Goal: Transaction & Acquisition: Purchase product/service

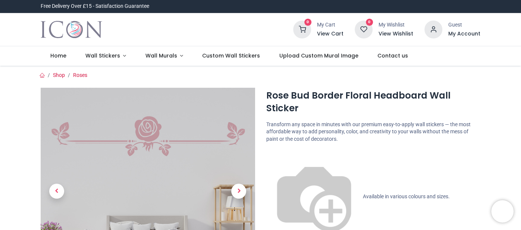
click at [239, 31] on div at bounding box center [207, 30] width 159 height 12
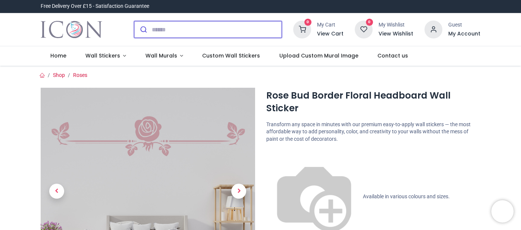
click at [238, 30] on input "search" at bounding box center [217, 29] width 130 height 16
type input "******"
click at [134, 21] on button "submit" at bounding box center [143, 29] width 18 height 16
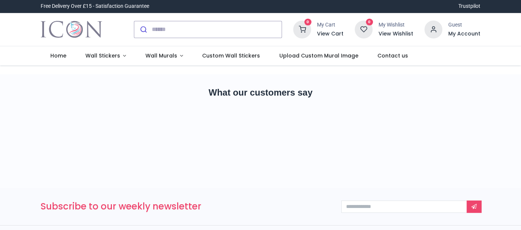
click at [496, 69] on div "Pricelist : Public Pricelist Public Pricelist" at bounding box center [260, 69] width 521 height 9
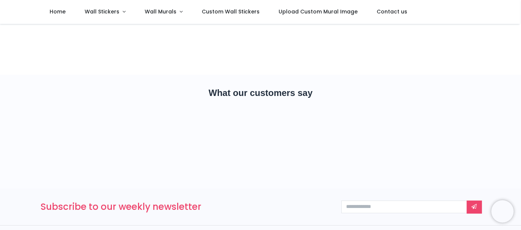
scroll to position [15, 0]
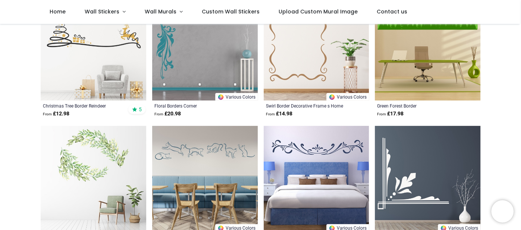
scroll to position [134, 0]
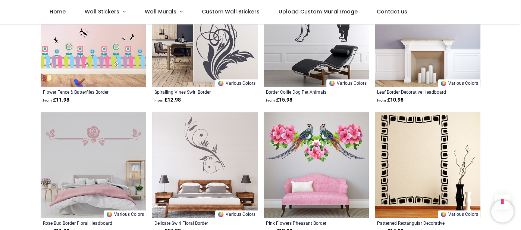
scroll to position [671, 0]
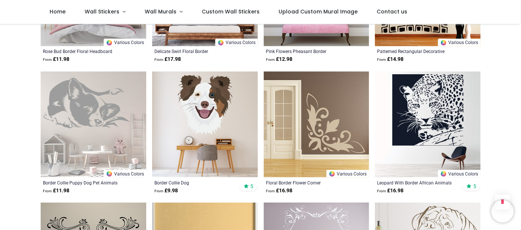
scroll to position [826, 0]
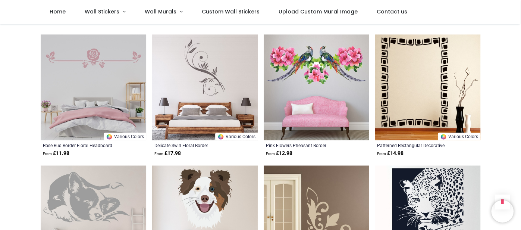
scroll to position [722, 0]
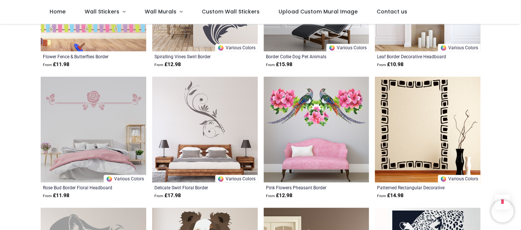
scroll to position [677, 0]
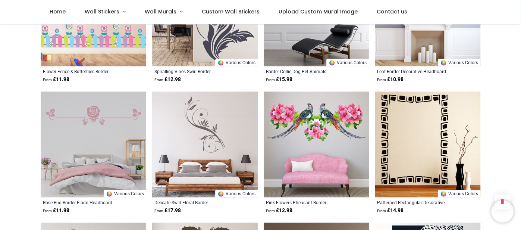
click at [97, 116] on img at bounding box center [94, 144] width 106 height 106
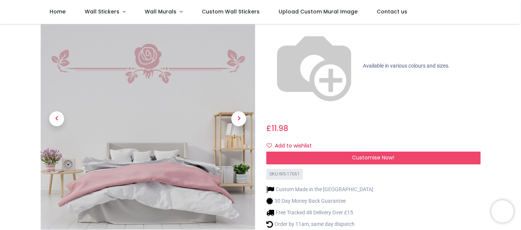
scroll to position [74, 0]
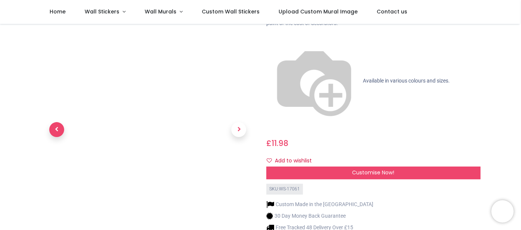
click at [57, 122] on span "Previous" at bounding box center [56, 129] width 15 height 15
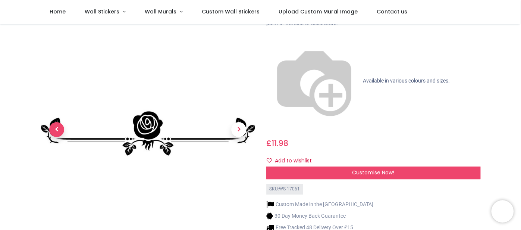
click at [57, 122] on span "Previous" at bounding box center [56, 129] width 15 height 15
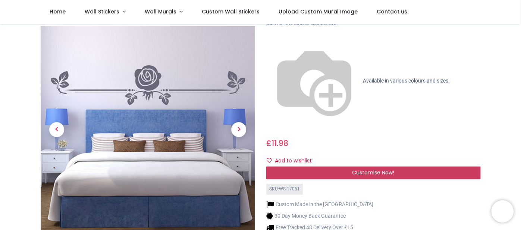
click at [371, 169] on span "Customise Now!" at bounding box center [373, 172] width 42 height 7
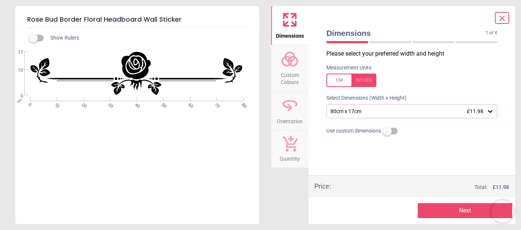
click at [491, 110] on icon at bounding box center [490, 110] width 7 height 7
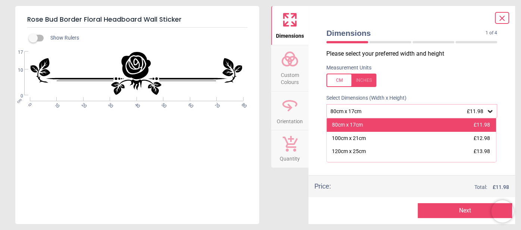
click at [427, 123] on div "80cm x 17cm £11.98" at bounding box center [411, 124] width 169 height 13
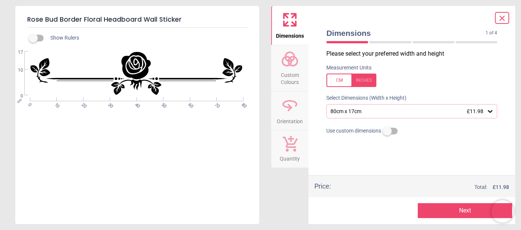
click at [460, 209] on button "Next" at bounding box center [465, 210] width 94 height 15
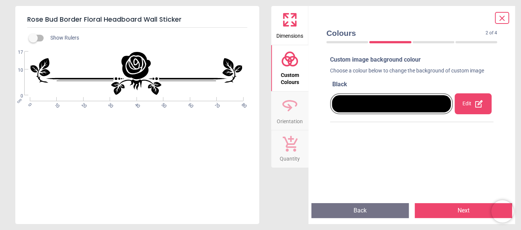
click at [473, 103] on div "Edit" at bounding box center [473, 103] width 37 height 21
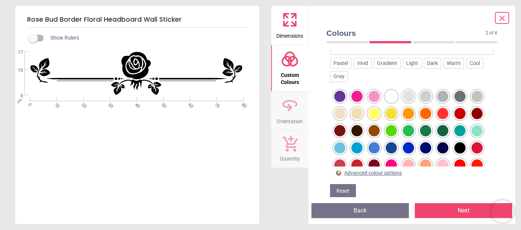
scroll to position [89, 0]
click at [376, 147] on div at bounding box center [374, 147] width 11 height 11
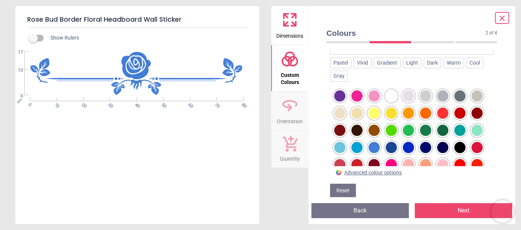
click at [462, 207] on button "Next" at bounding box center [463, 210] width 97 height 15
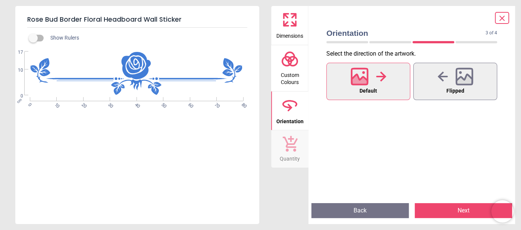
click at [370, 81] on div at bounding box center [369, 76] width 36 height 19
click at [458, 210] on button "Next" at bounding box center [463, 210] width 97 height 15
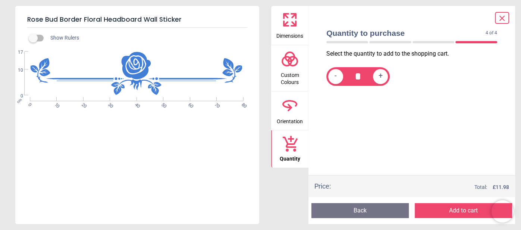
click at [456, 211] on button "Add to cart" at bounding box center [463, 210] width 97 height 15
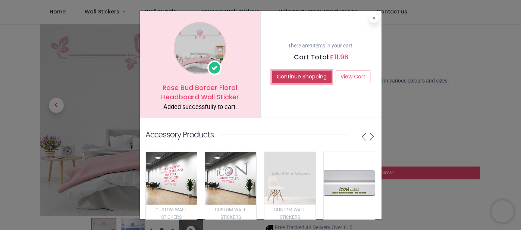
click at [317, 75] on button "Continue Shopping" at bounding box center [302, 77] width 60 height 13
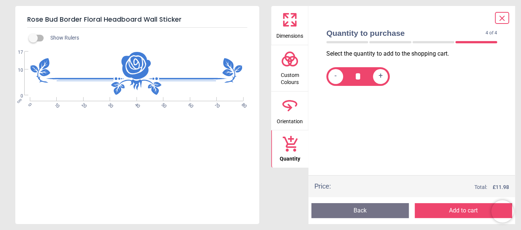
click at [502, 17] on icon at bounding box center [502, 18] width 4 height 4
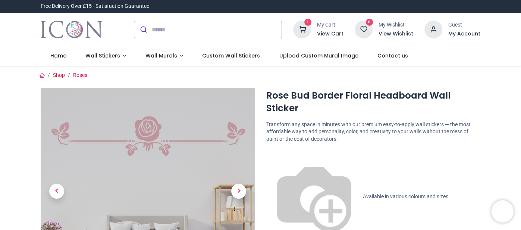
click at [515, 27] on div "1 My Cart View Cart 0 Guest" at bounding box center [260, 29] width 521 height 33
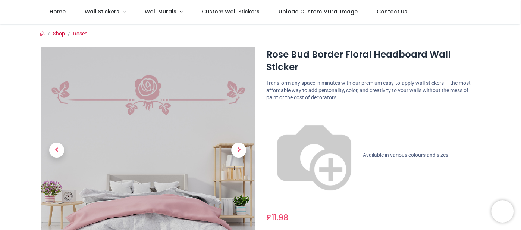
scroll to position [15, 0]
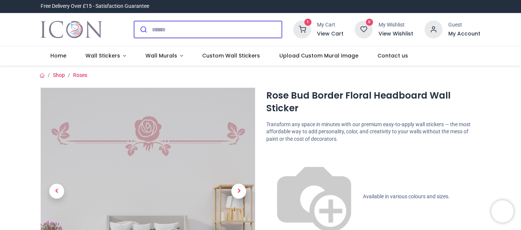
click at [272, 25] on input "search" at bounding box center [217, 29] width 130 height 16
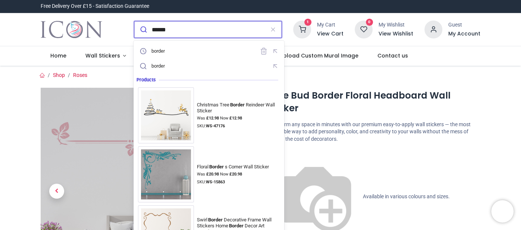
type input "******"
click at [134, 21] on button "submit" at bounding box center [143, 29] width 18 height 16
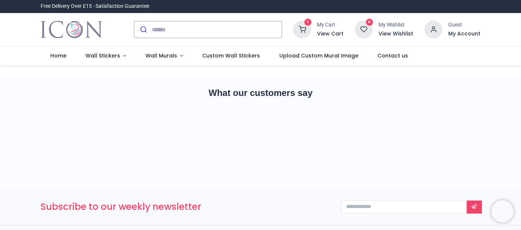
click at [506, 25] on div "1 My Cart View Cart 0 Guest" at bounding box center [260, 29] width 521 height 33
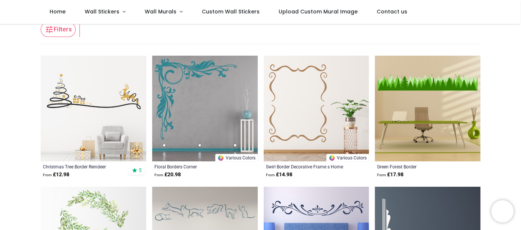
scroll to position [119, 0]
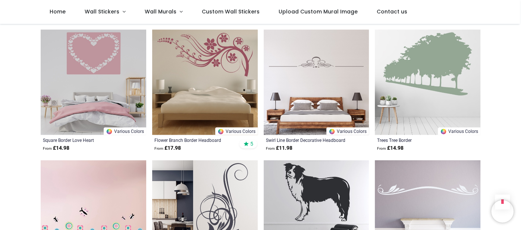
scroll to position [481, 0]
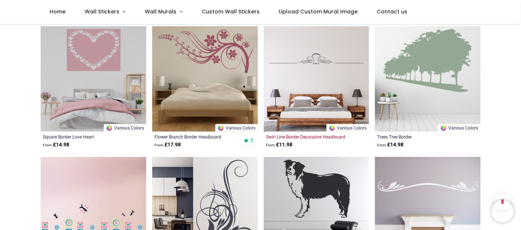
click at [334, 137] on div "Swirl Line Border Decorative Headboard" at bounding box center [306, 137] width 81 height 6
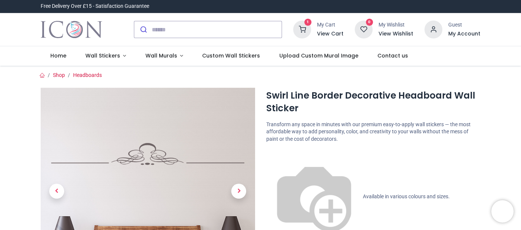
click at [514, 38] on div "1 My Cart View Cart 0 Guest" at bounding box center [260, 29] width 521 height 33
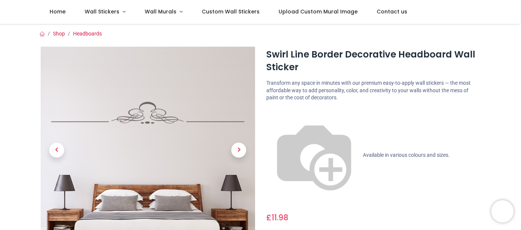
scroll to position [29, 0]
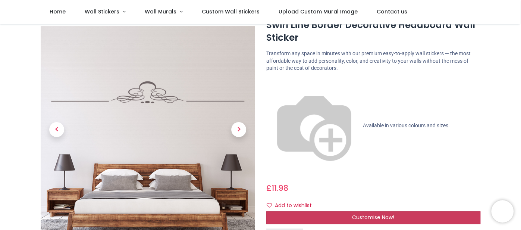
click at [368, 213] on span "Customise Now!" at bounding box center [373, 216] width 42 height 7
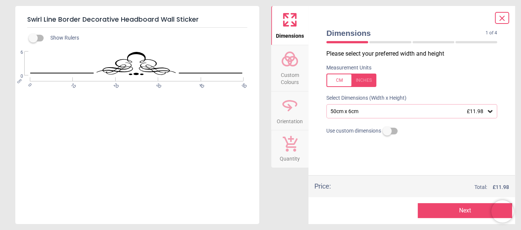
click at [490, 111] on icon at bounding box center [490, 111] width 4 height 3
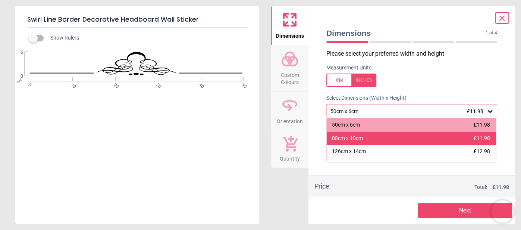
click at [357, 137] on div "88cm x 10cm" at bounding box center [347, 138] width 31 height 7
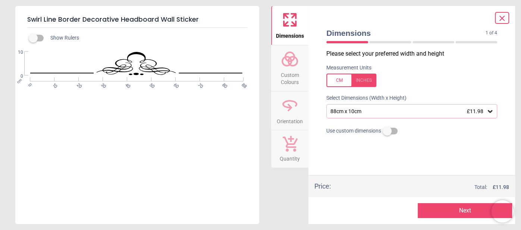
click at [470, 208] on button "Next" at bounding box center [465, 210] width 94 height 15
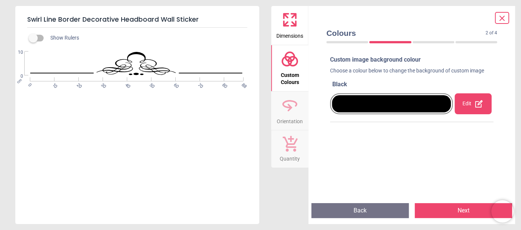
click at [473, 104] on div "Edit" at bounding box center [473, 103] width 37 height 21
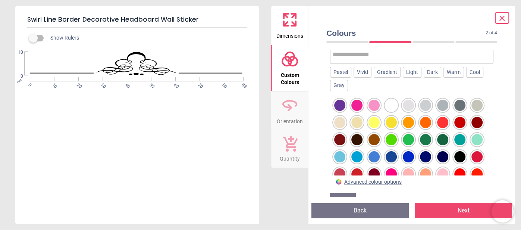
click at [411, 52] on input "text" at bounding box center [412, 54] width 158 height 15
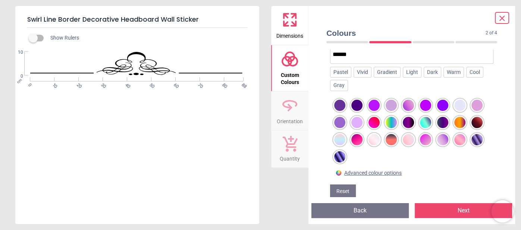
type input "******"
click at [410, 122] on div at bounding box center [408, 122] width 11 height 11
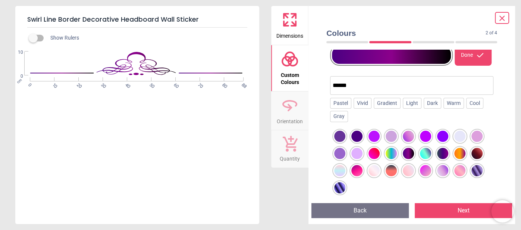
scroll to position [50, 0]
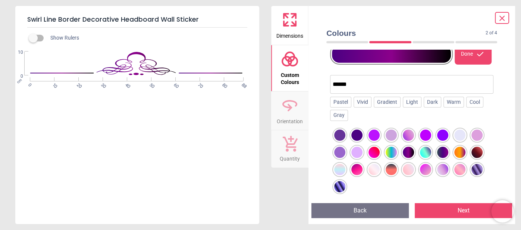
click at [340, 134] on div at bounding box center [339, 135] width 11 height 11
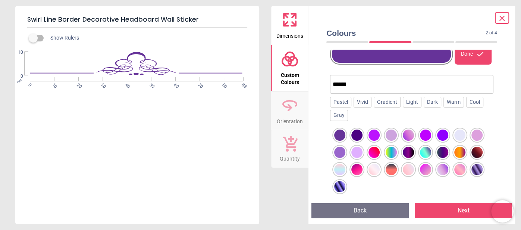
click at [374, 133] on div at bounding box center [374, 135] width 11 height 11
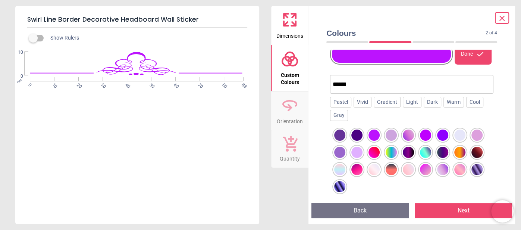
click at [341, 149] on div at bounding box center [339, 152] width 11 height 11
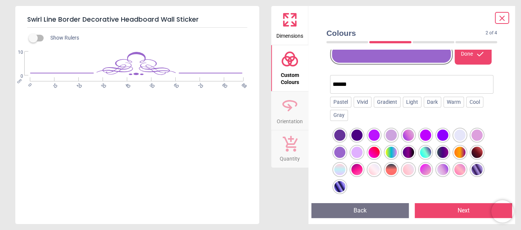
click at [450, 210] on button "Next" at bounding box center [463, 210] width 97 height 15
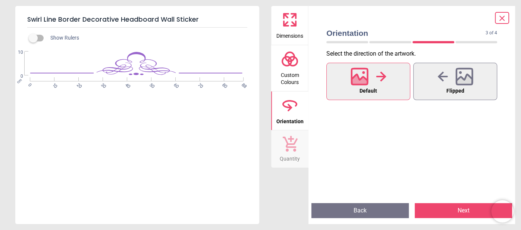
click at [379, 84] on div at bounding box center [369, 76] width 36 height 19
click at [453, 211] on button "Next" at bounding box center [463, 210] width 97 height 15
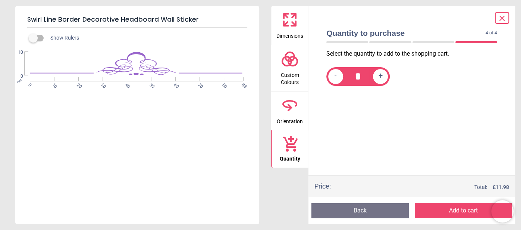
click at [456, 209] on button "Add to cart" at bounding box center [463, 210] width 97 height 15
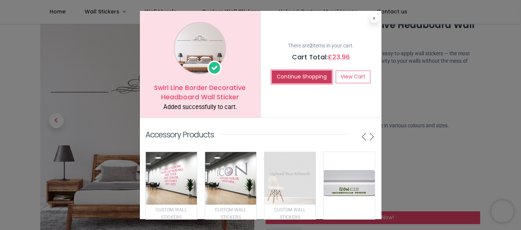
click at [297, 76] on button "Continue Shopping" at bounding box center [302, 77] width 60 height 13
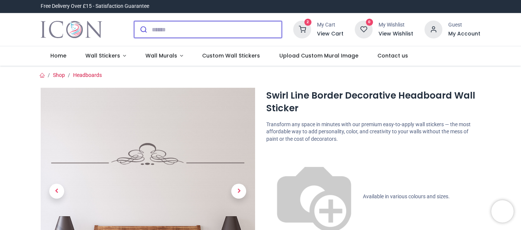
click at [209, 30] on input "search" at bounding box center [217, 29] width 130 height 16
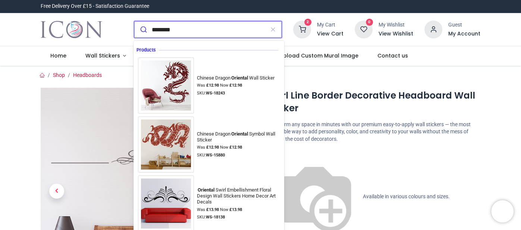
type input "********"
click at [134, 21] on button "submit" at bounding box center [143, 29] width 18 height 16
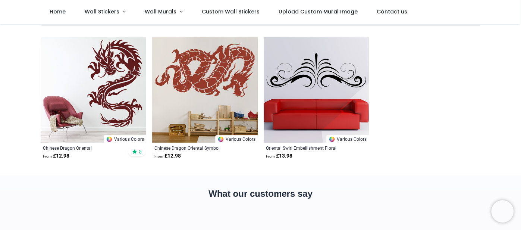
scroll to position [75, 0]
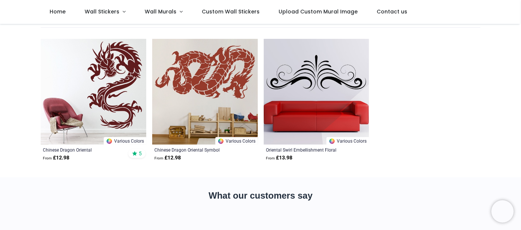
click at [492, 97] on div "Pricelist : Public Pricelist Public Pricelist ******** Home Decor Kids Filters …" at bounding box center [260, 63] width 521 height 228
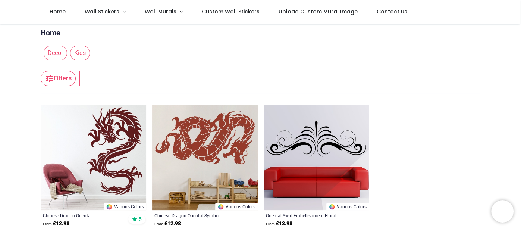
scroll to position [0, 0]
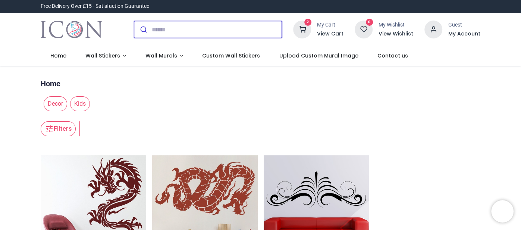
click at [218, 27] on input "search" at bounding box center [217, 29] width 130 height 16
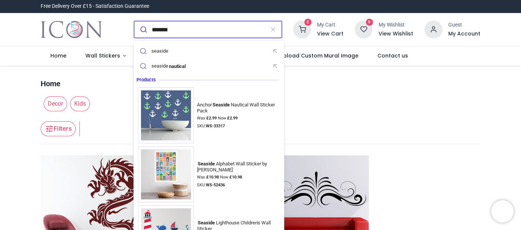
type input "*******"
click at [134, 21] on button "submit" at bounding box center [143, 29] width 18 height 16
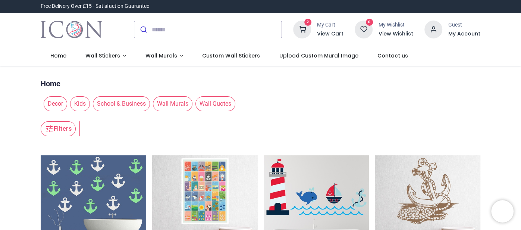
click at [250, 29] on input "search" at bounding box center [217, 29] width 130 height 16
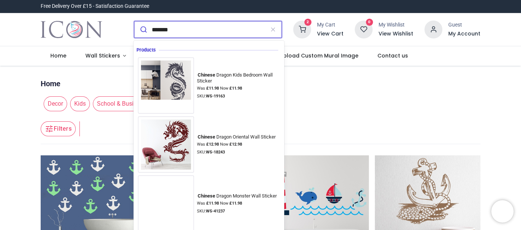
type input "*******"
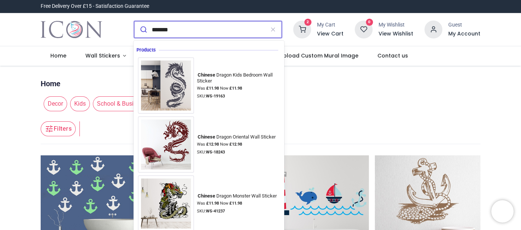
click at [134, 21] on button "submit" at bounding box center [143, 29] width 18 height 16
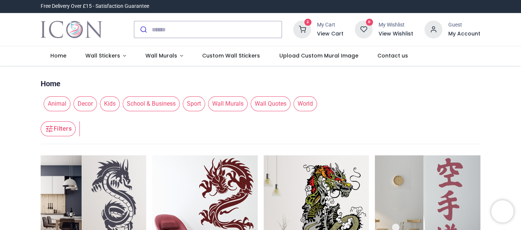
click at [502, 52] on nav "0 2 Home Wall Stickers" at bounding box center [260, 55] width 521 height 19
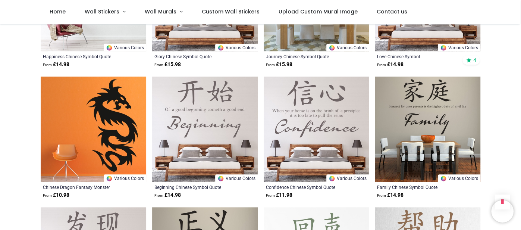
scroll to position [448, 0]
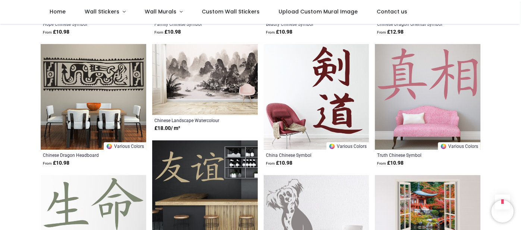
scroll to position [1642, 0]
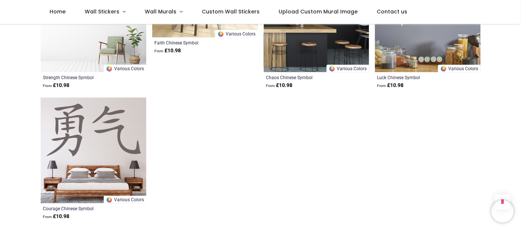
scroll to position [2149, 0]
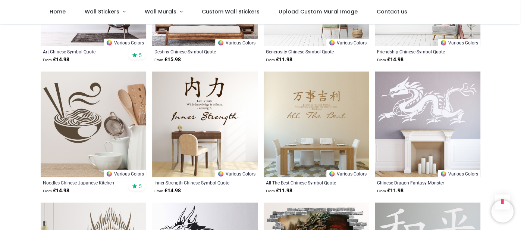
scroll to position [1075, 0]
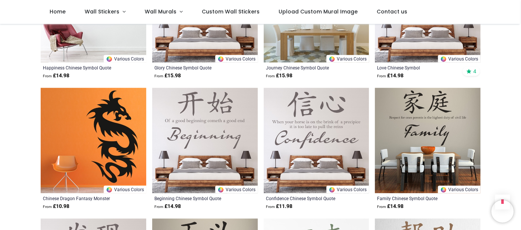
scroll to position [418, 0]
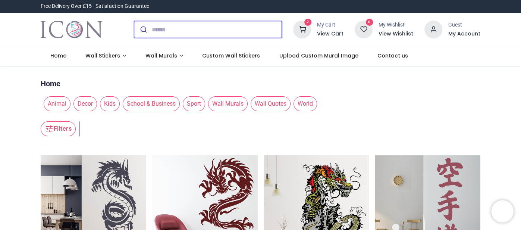
click at [262, 32] on input "search" at bounding box center [217, 29] width 130 height 16
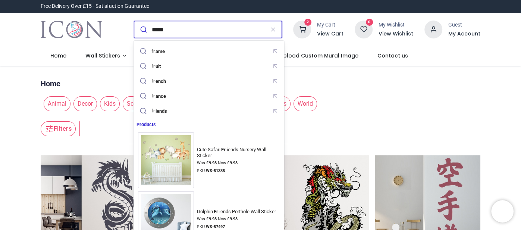
type input "*****"
click at [134, 21] on button "submit" at bounding box center [143, 29] width 18 height 16
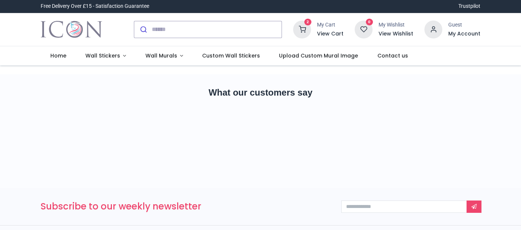
click at [508, 43] on div "2 My Cart View Cart 0 Guest" at bounding box center [260, 29] width 521 height 33
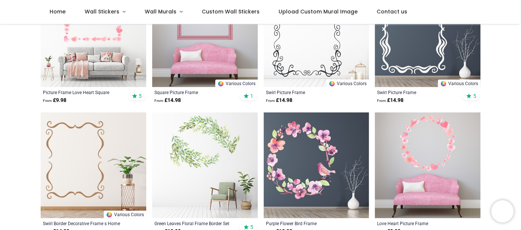
scroll to position [134, 0]
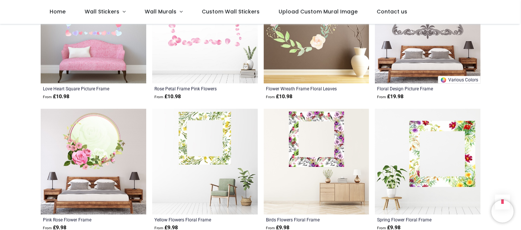
scroll to position [582, 0]
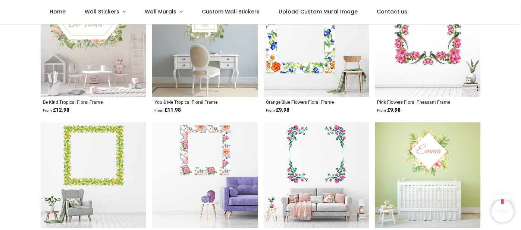
scroll to position [821, 0]
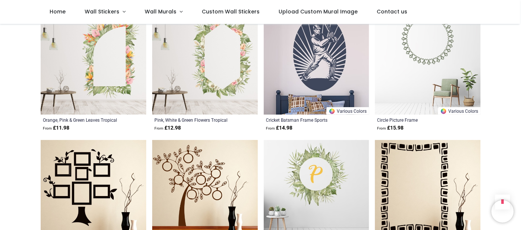
scroll to position [1582, 0]
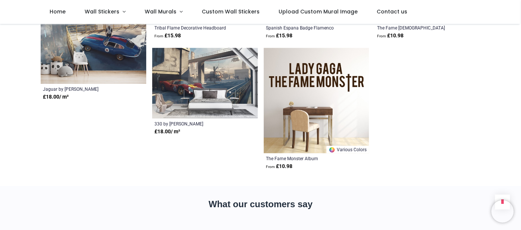
scroll to position [2403, 0]
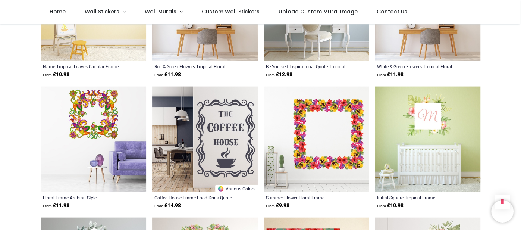
scroll to position [1060, 0]
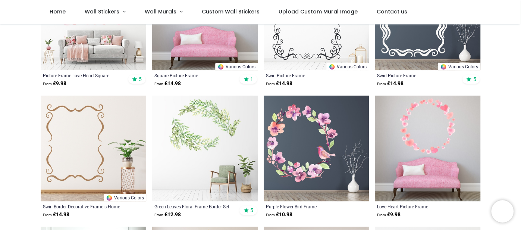
scroll to position [149, 0]
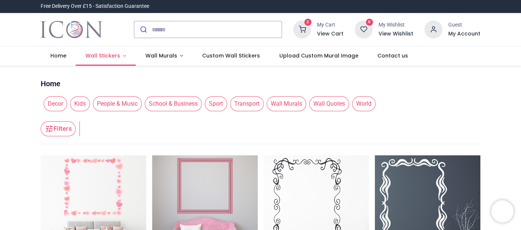
click at [103, 54] on span "Wall Stickers" at bounding box center [102, 55] width 35 height 7
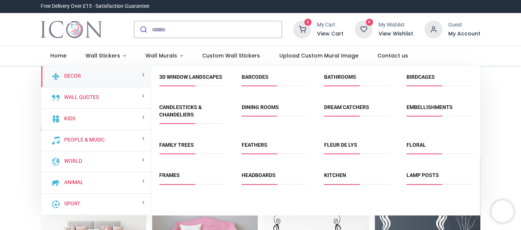
click at [191, 110] on span "Candlesticks & Chandeliers" at bounding box center [191, 114] width 65 height 20
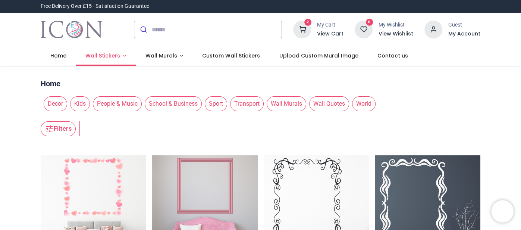
click at [115, 54] on span "Wall Stickers" at bounding box center [102, 55] width 35 height 7
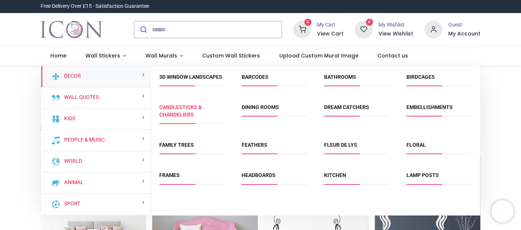
click at [192, 105] on link "Candlesticks & Chandeliers" at bounding box center [180, 110] width 43 height 13
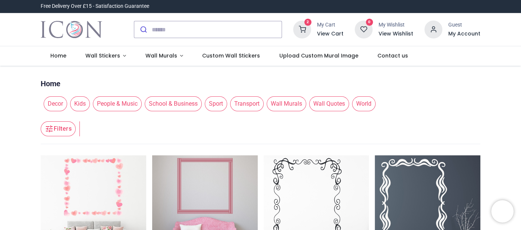
click at [192, 105] on span "School & Business" at bounding box center [173, 103] width 57 height 15
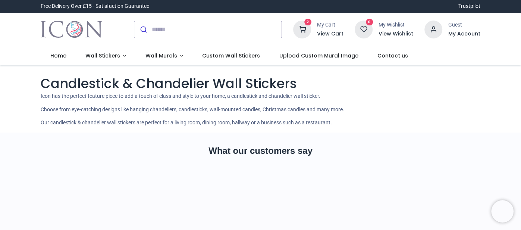
click at [509, 32] on div "2 My Cart View Cart 0 Guest" at bounding box center [260, 29] width 521 height 33
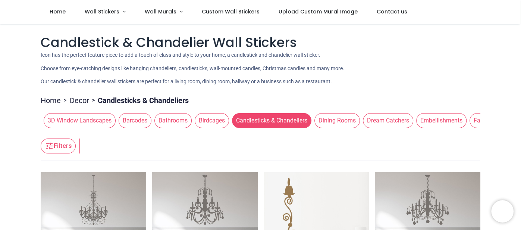
scroll to position [15, 0]
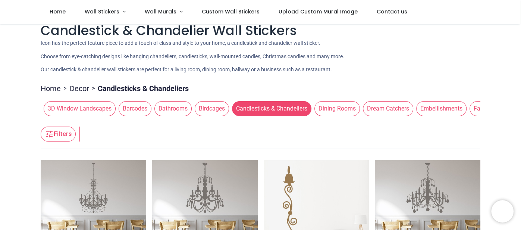
scroll to position [0, 0]
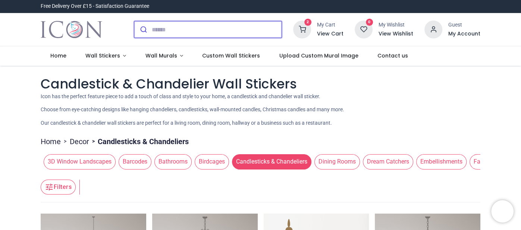
click at [174, 33] on input "search" at bounding box center [217, 29] width 130 height 16
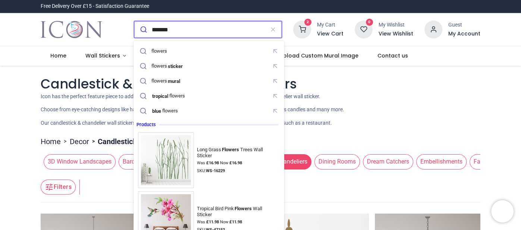
type input "*******"
click at [134, 21] on button "submit" at bounding box center [143, 29] width 18 height 16
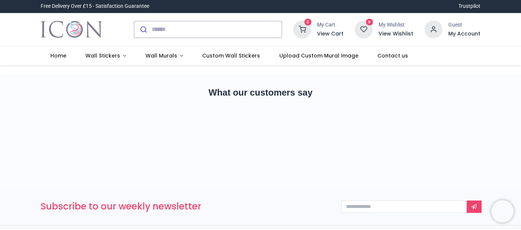
click at [500, 44] on div "2 My Cart View Cart 0 Guest" at bounding box center [260, 29] width 521 height 33
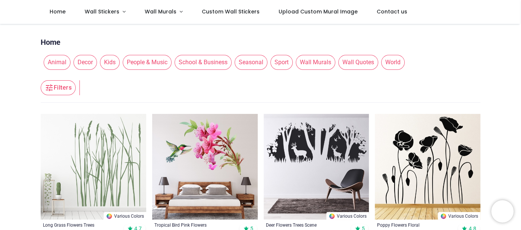
scroll to position [194, 0]
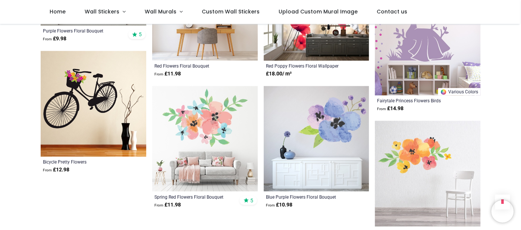
scroll to position [791, 0]
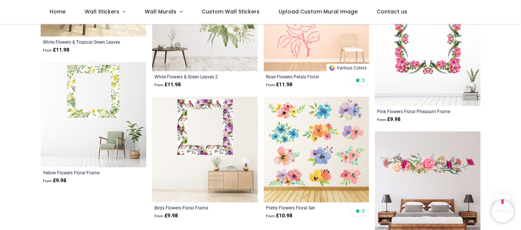
scroll to position [1686, 0]
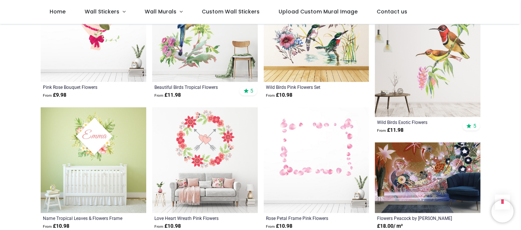
scroll to position [2522, 0]
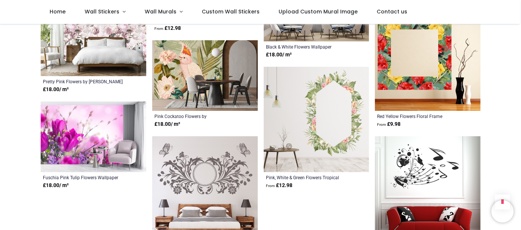
scroll to position [3398, 0]
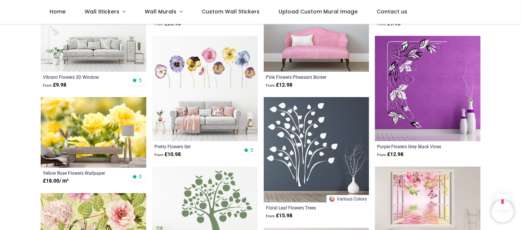
scroll to position [3866, 0]
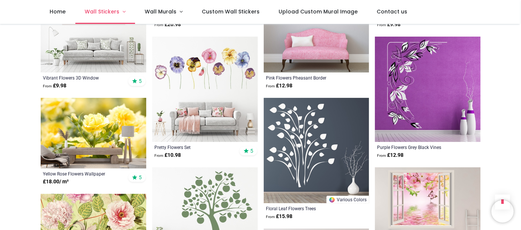
click at [117, 10] on span "Wall Stickers" at bounding box center [102, 11] width 35 height 7
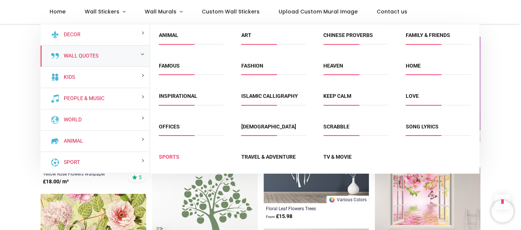
click at [168, 156] on link "Sports" at bounding box center [169, 157] width 21 height 6
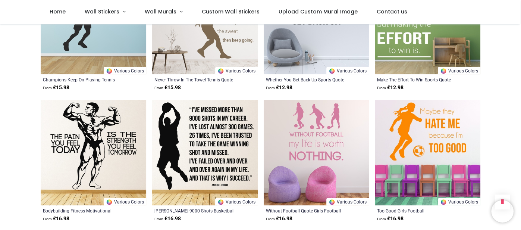
scroll to position [597, 0]
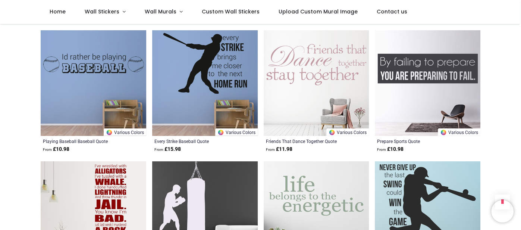
scroll to position [1328, 0]
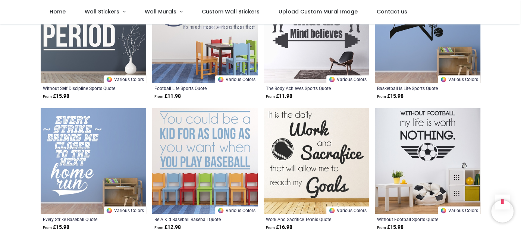
scroll to position [1865, 0]
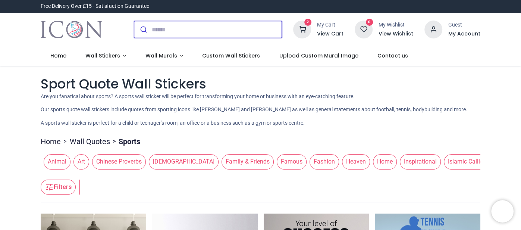
click at [186, 27] on input "search" at bounding box center [217, 29] width 130 height 16
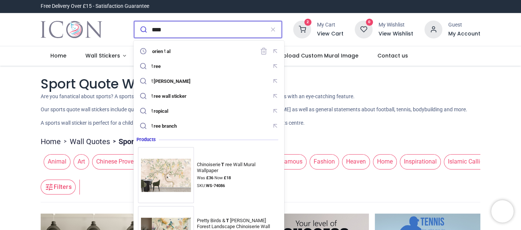
type input "****"
click at [134, 21] on button "submit" at bounding box center [143, 29] width 18 height 16
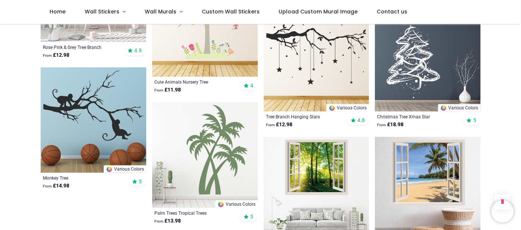
scroll to position [701, 0]
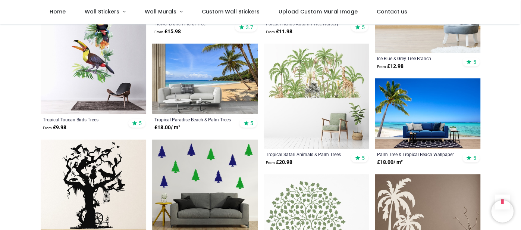
scroll to position [1447, 0]
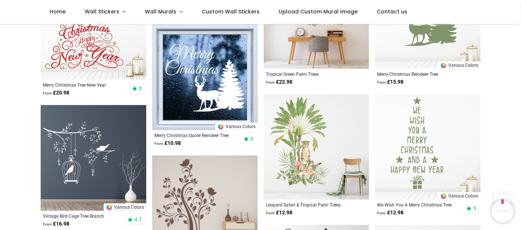
scroll to position [2433, 0]
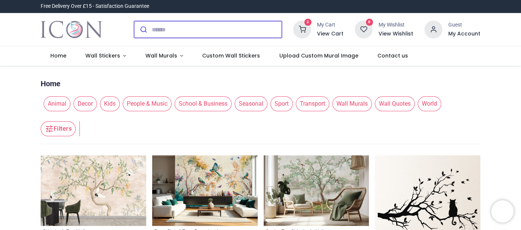
click at [257, 32] on input "search" at bounding box center [217, 29] width 130 height 16
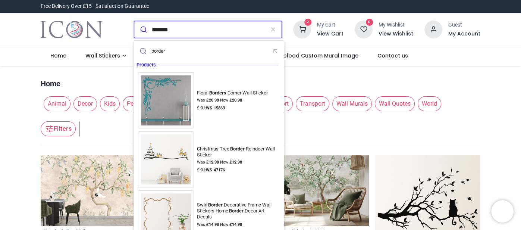
type input "*******"
click at [134, 21] on button "submit" at bounding box center [143, 29] width 18 height 16
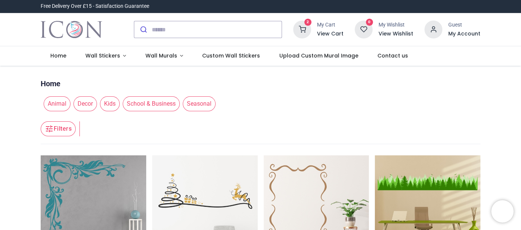
click at [504, 43] on div "2 My Cart View Cart 0 Guest" at bounding box center [260, 29] width 521 height 33
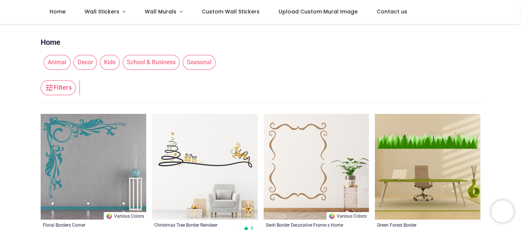
scroll to position [15, 0]
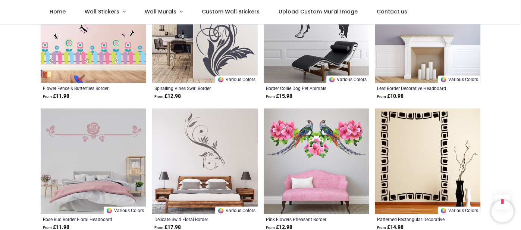
scroll to position [671, 0]
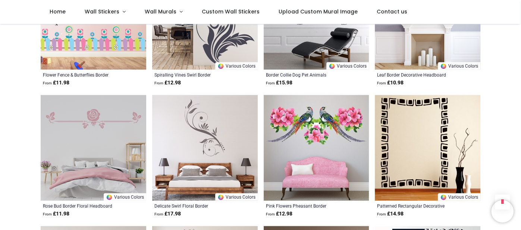
scroll to position [657, 0]
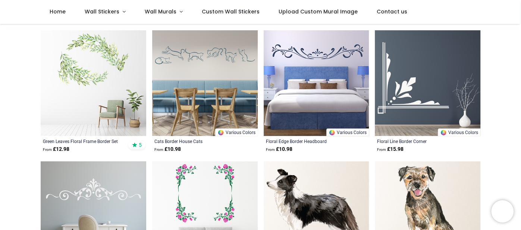
scroll to position [209, 0]
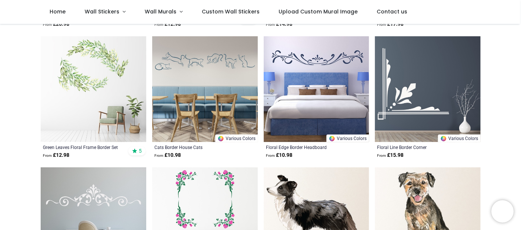
click at [419, 109] on img at bounding box center [428, 89] width 106 height 106
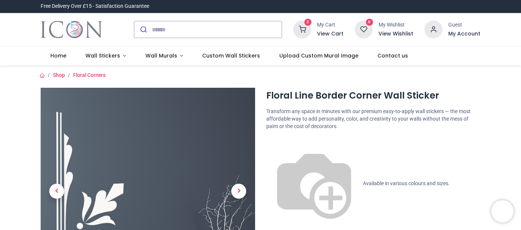
click at [511, 37] on div "2 My Cart View Cart 0 Guest" at bounding box center [260, 29] width 521 height 33
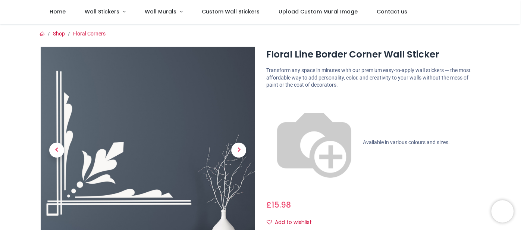
scroll to position [15, 0]
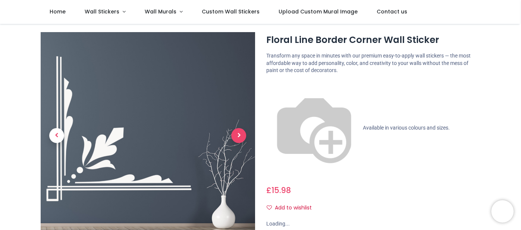
click at [239, 136] on span "Next" at bounding box center [238, 135] width 15 height 15
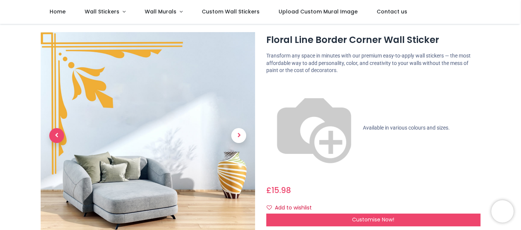
click at [59, 134] on span "Previous" at bounding box center [56, 135] width 15 height 15
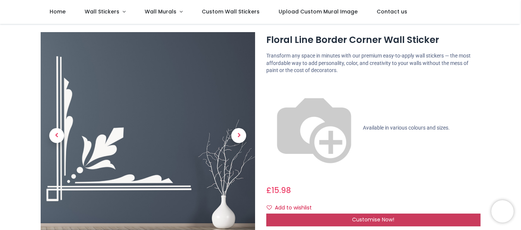
click at [372, 216] on span "Customise Now!" at bounding box center [373, 219] width 42 height 7
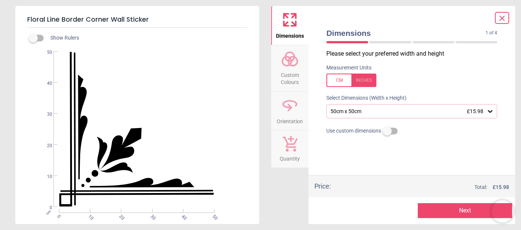
click at [490, 112] on icon at bounding box center [490, 111] width 4 height 3
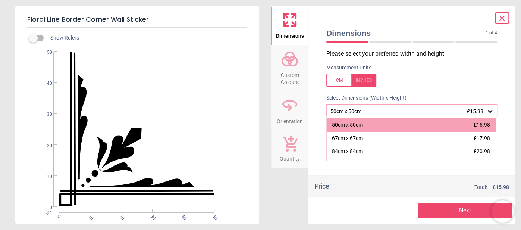
click at [493, 88] on div "Measurement Units" at bounding box center [412, 75] width 183 height 29
click at [506, 63] on div "Dimensions 1 of 4 1 of 5 Please select your preferred width and height Measurem…" at bounding box center [412, 115] width 207 height 218
click at [503, 17] on icon at bounding box center [502, 18] width 9 height 9
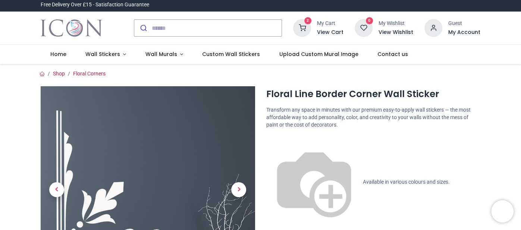
scroll to position [0, 0]
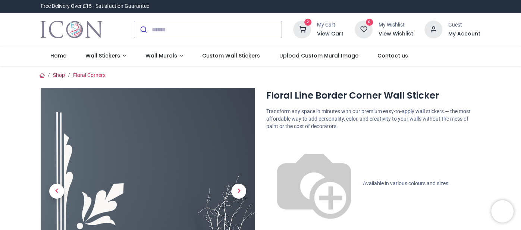
click at [305, 29] on icon at bounding box center [302, 30] width 18 height 18
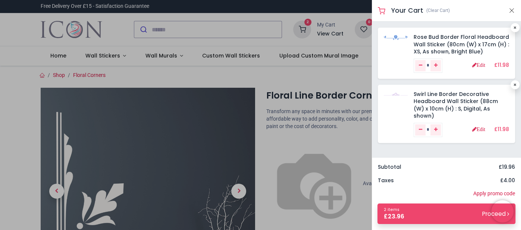
click at [305, 29] on div at bounding box center [260, 115] width 521 height 230
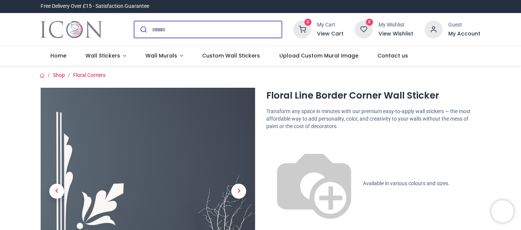
click at [159, 31] on input "search" at bounding box center [217, 29] width 130 height 16
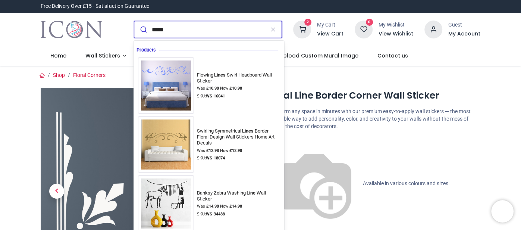
type input "*****"
click at [134, 21] on button "submit" at bounding box center [143, 29] width 18 height 16
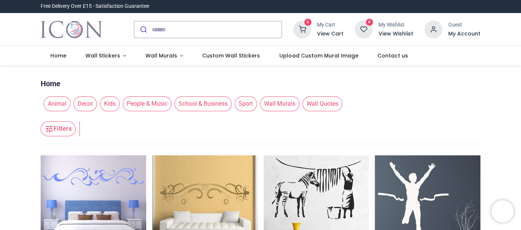
click at [514, 41] on div "2 My Cart View Cart 0 Guest" at bounding box center [260, 29] width 521 height 33
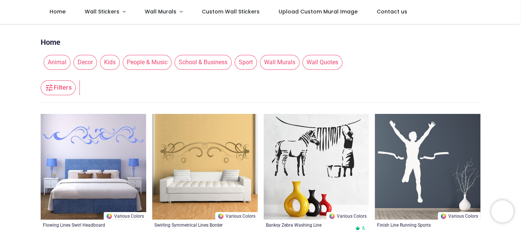
scroll to position [15, 0]
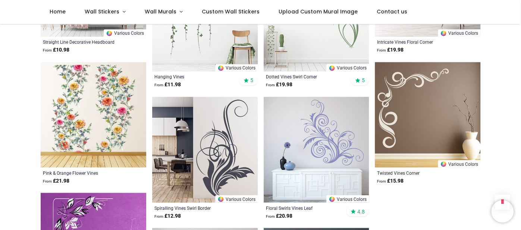
scroll to position [851, 0]
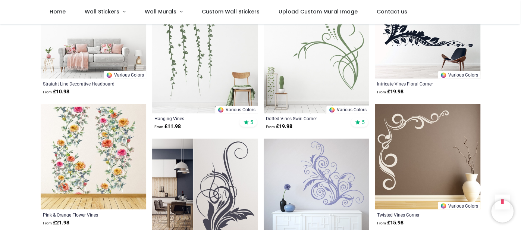
scroll to position [776, 0]
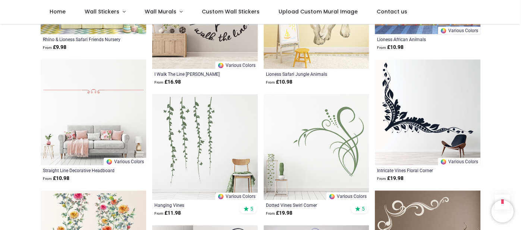
scroll to position [671, 0]
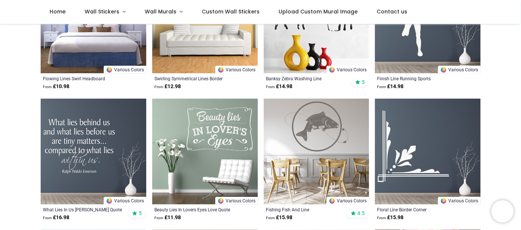
scroll to position [134, 0]
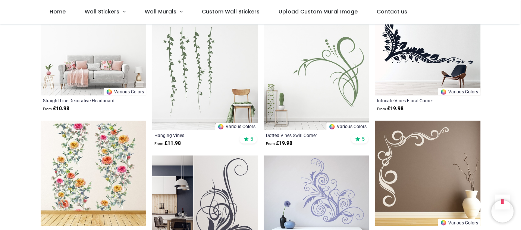
scroll to position [746, 0]
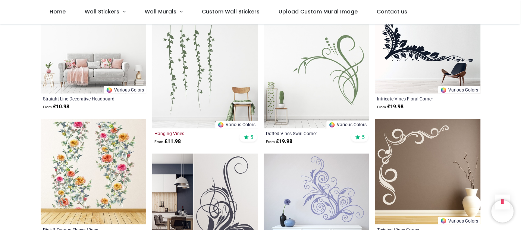
click at [174, 131] on div "Hanging Vines" at bounding box center [195, 133] width 81 height 6
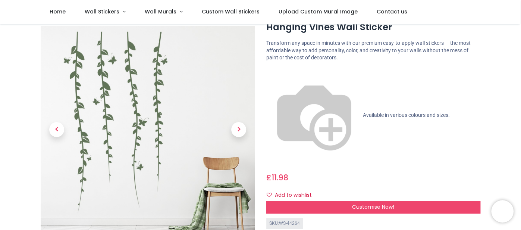
scroll to position [15, 0]
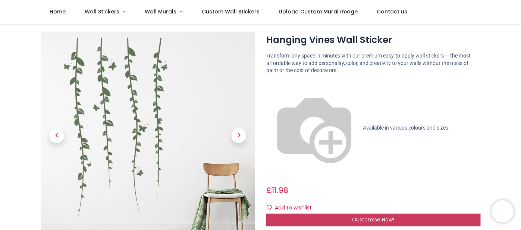
click at [356, 216] on span "Customise Now!" at bounding box center [373, 219] width 42 height 7
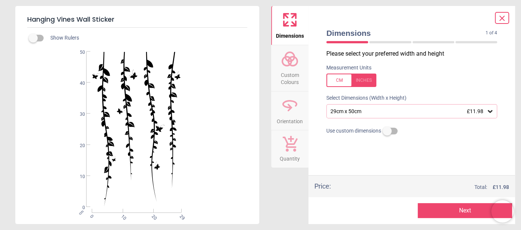
click at [488, 112] on icon at bounding box center [490, 110] width 7 height 7
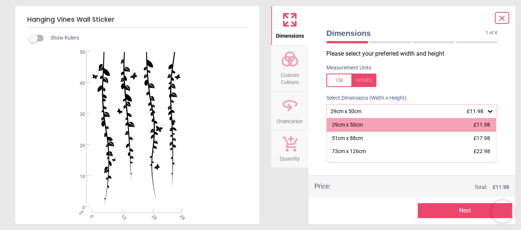
click at [502, 20] on icon at bounding box center [502, 18] width 9 height 9
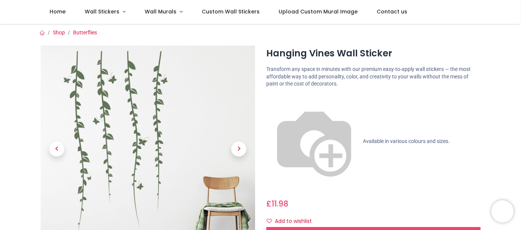
scroll to position [0, 0]
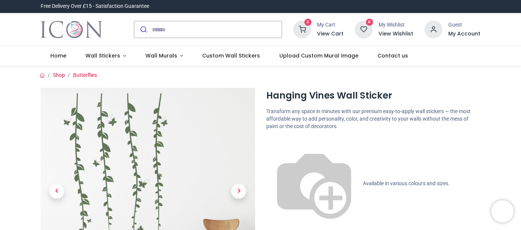
click at [309, 22] on sup "2" at bounding box center [308, 22] width 7 height 7
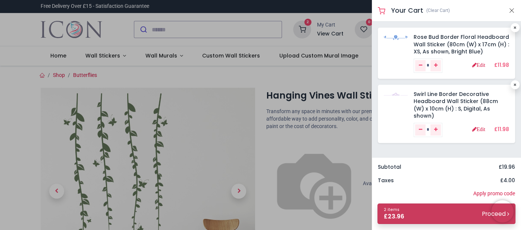
click at [400, 211] on div "2 items £ 23.96" at bounding box center [394, 214] width 21 height 14
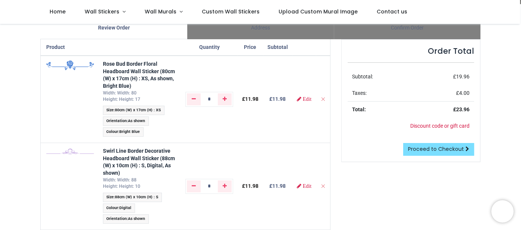
scroll to position [56, 0]
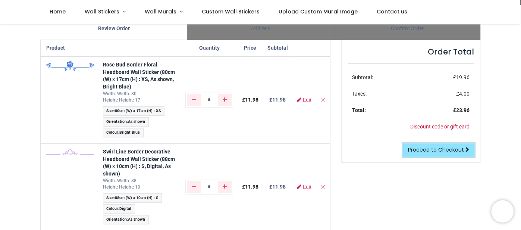
click at [440, 147] on span "Proceed to Checkout" at bounding box center [436, 149] width 56 height 7
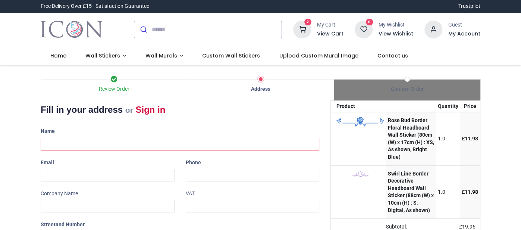
select select "***"
click at [174, 143] on input "text" at bounding box center [180, 144] width 279 height 13
type input "**********"
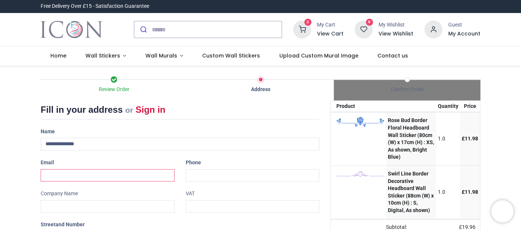
type input "**********"
type input "*******"
type input "******"
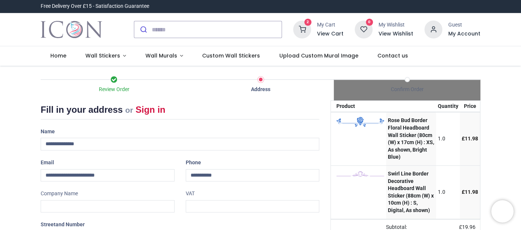
type input "********"
select select "***"
click at [231, 177] on input "**********" at bounding box center [253, 175] width 134 height 13
type input "**********"
click at [492, 113] on div "Review Order Address Confirm Order Your order: £ 23.96 Product Price" at bounding box center [260, 223] width 521 height 314
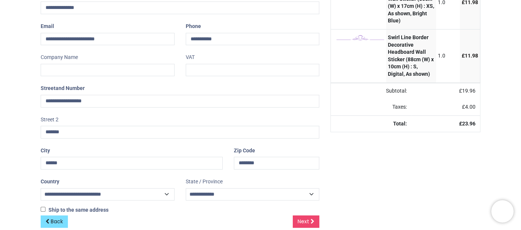
scroll to position [147, 0]
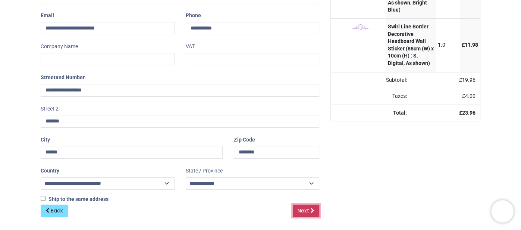
click at [306, 207] on span "Next" at bounding box center [304, 210] width 12 height 7
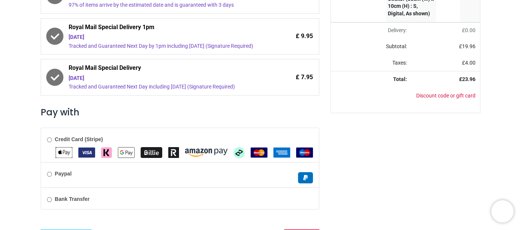
scroll to position [210, 0]
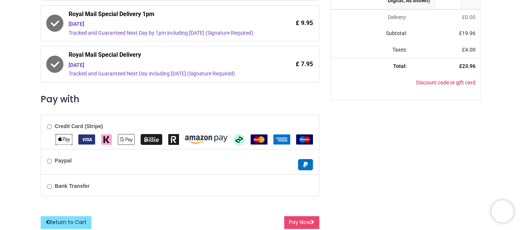
click at [259, 138] on img "MasterCard" at bounding box center [259, 139] width 17 height 10
click at [303, 218] on button "Pay Now" at bounding box center [301, 222] width 35 height 13
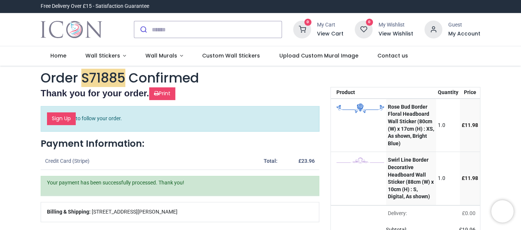
click at [491, 56] on nav "0 0 Home Wall Stickers" at bounding box center [260, 55] width 521 height 19
